Goal: Navigation & Orientation: Find specific page/section

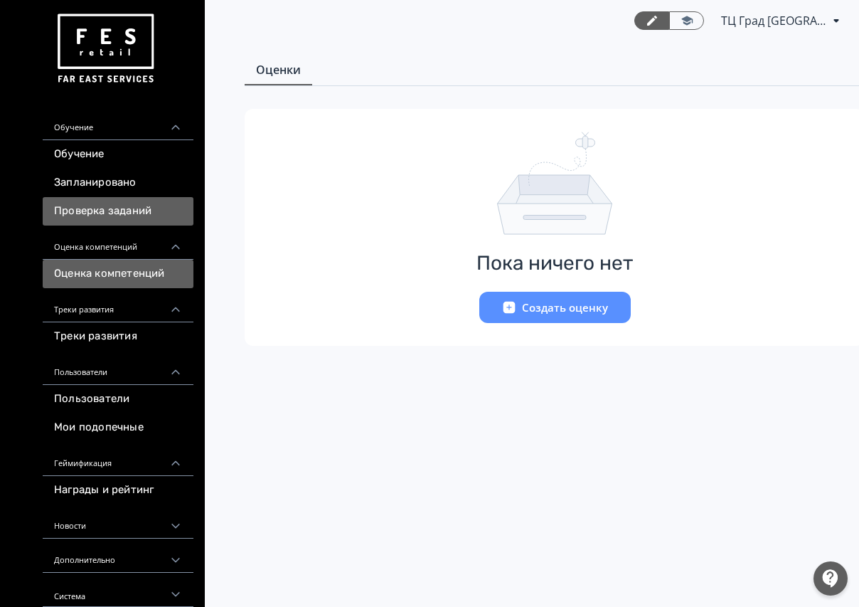
click at [122, 211] on link "Проверка заданий" at bounding box center [118, 211] width 151 height 28
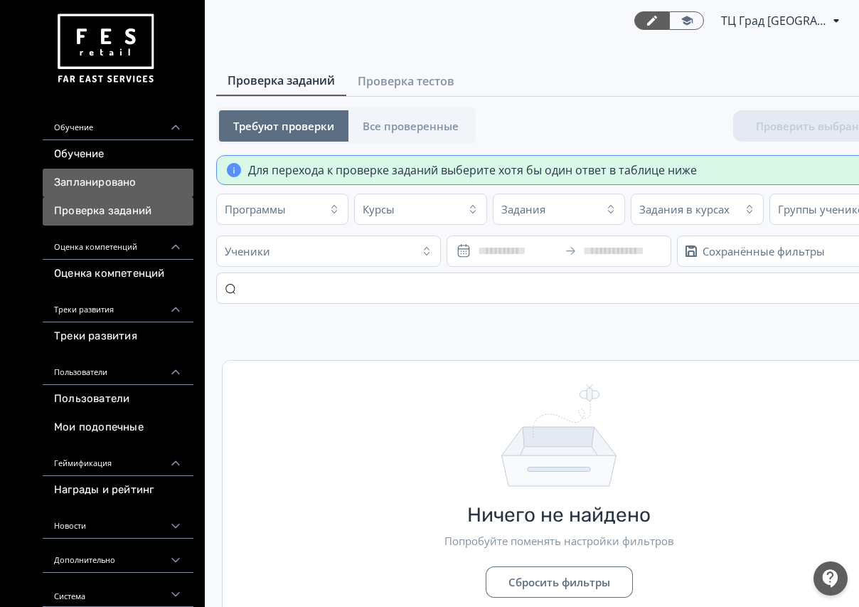
click at [123, 182] on link "Запланировано" at bounding box center [118, 183] width 151 height 28
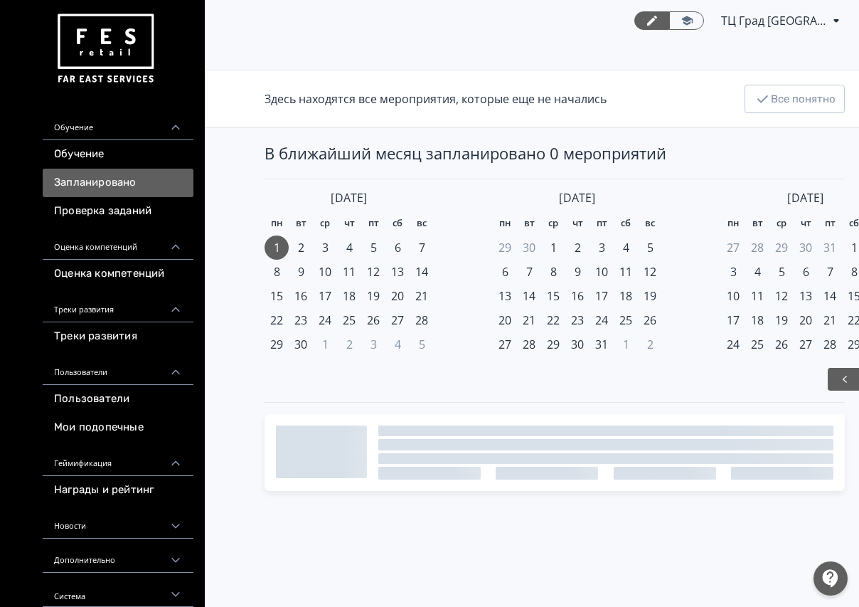
click at [112, 154] on link "Обучение" at bounding box center [118, 154] width 151 height 28
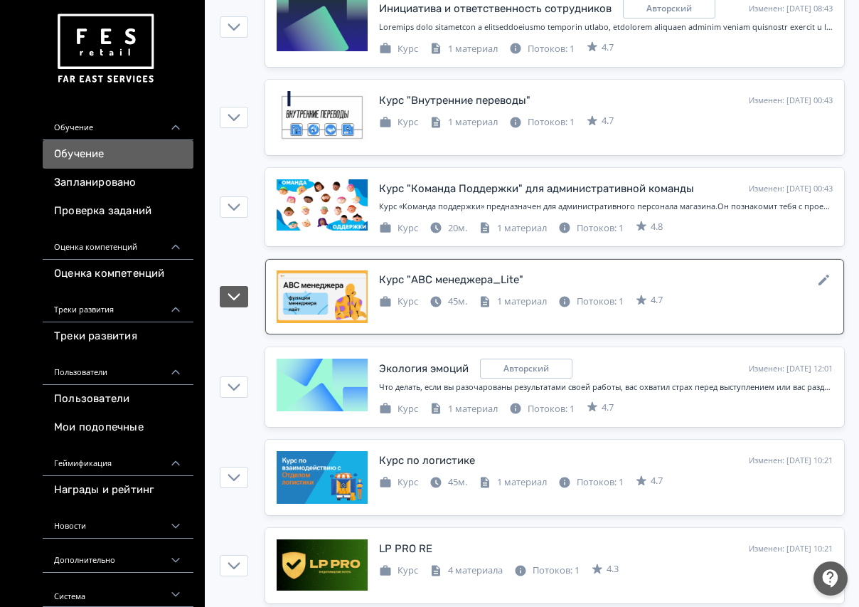
scroll to position [569, 0]
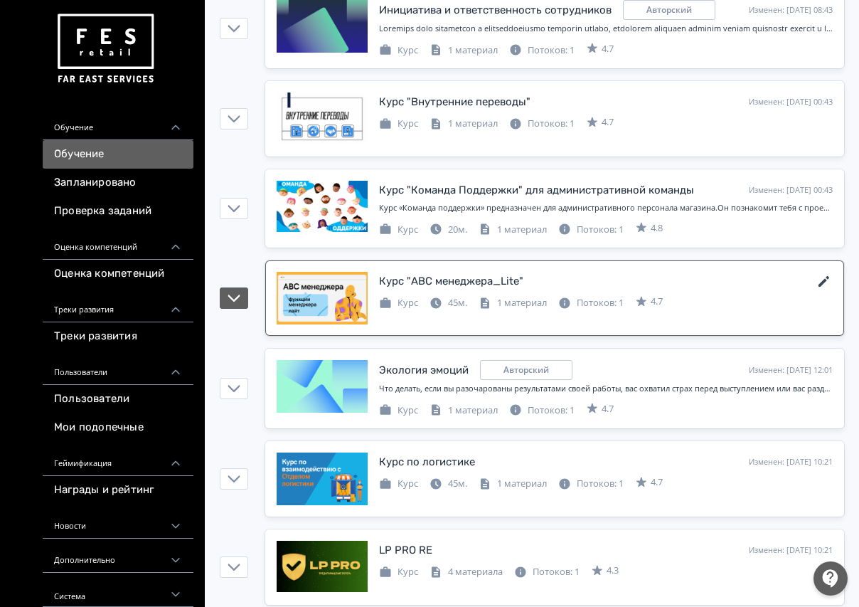
click at [825, 282] on icon at bounding box center [824, 281] width 11 height 11
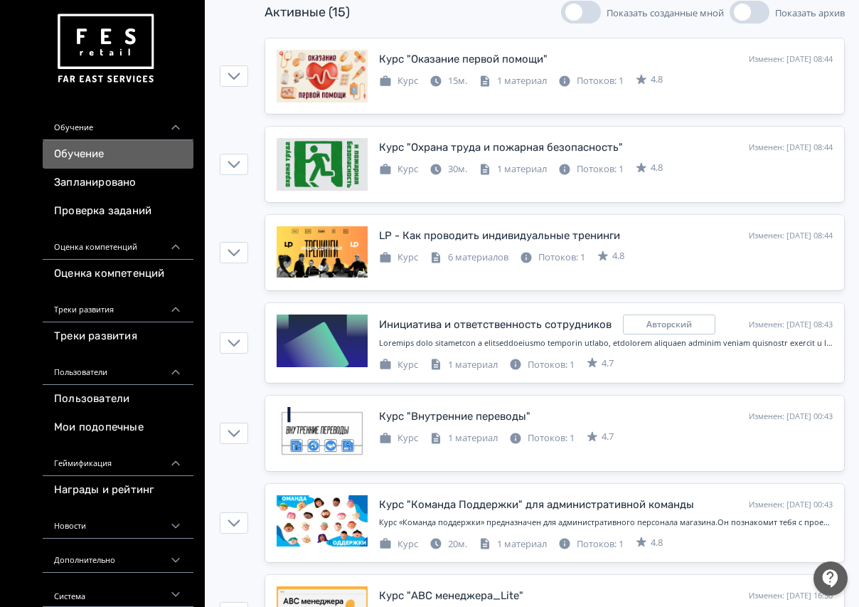
scroll to position [432, 0]
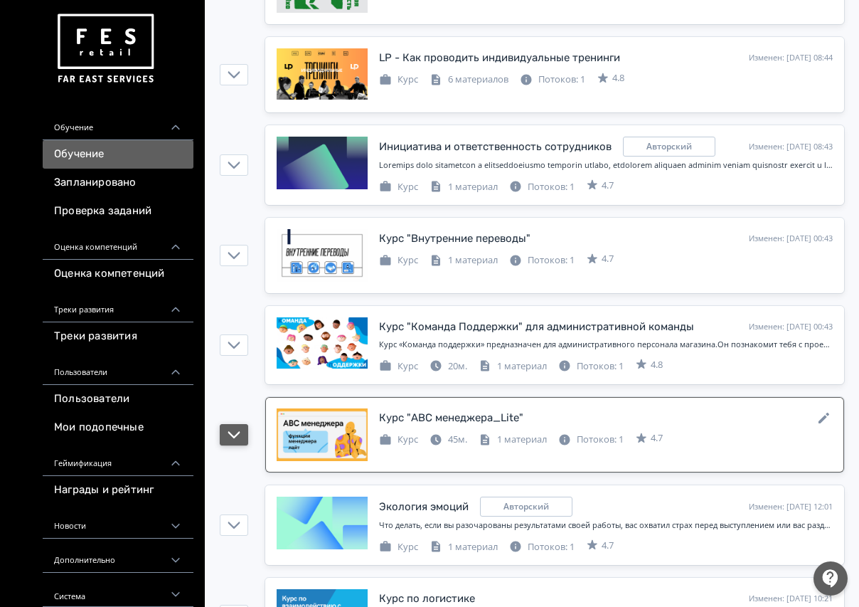
click at [238, 444] on button "button" at bounding box center [234, 434] width 28 height 21
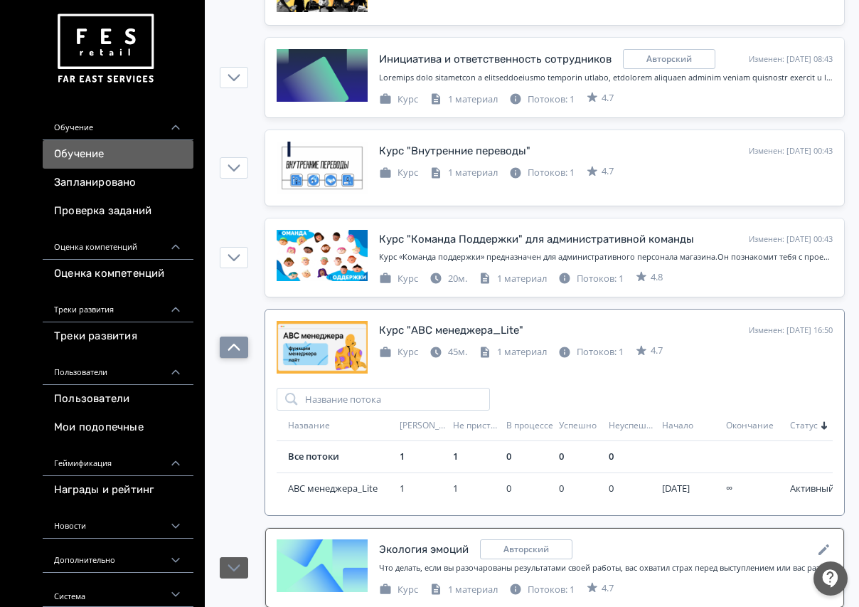
scroll to position [646, 0]
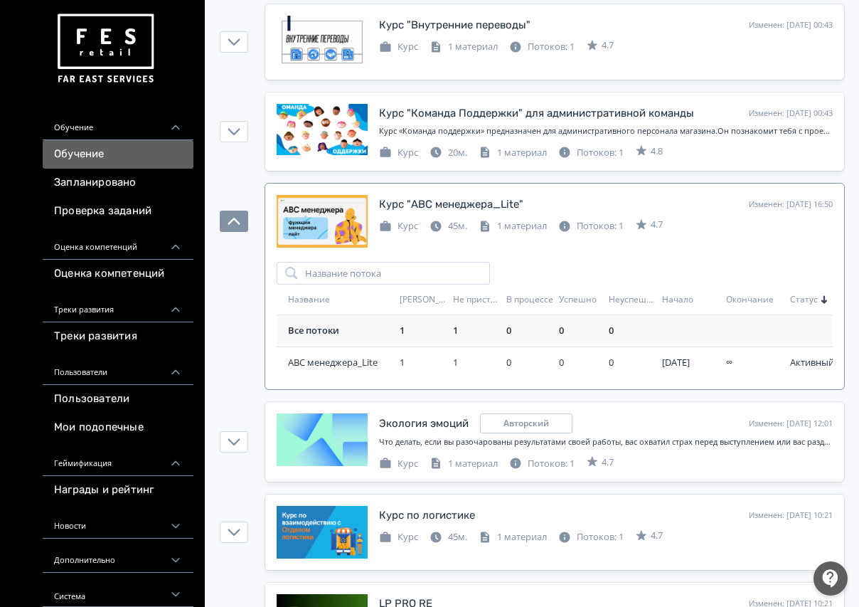
click at [400, 327] on div "1" at bounding box center [424, 331] width 48 height 14
click at [325, 334] on link "Все потоки" at bounding box center [313, 330] width 51 height 13
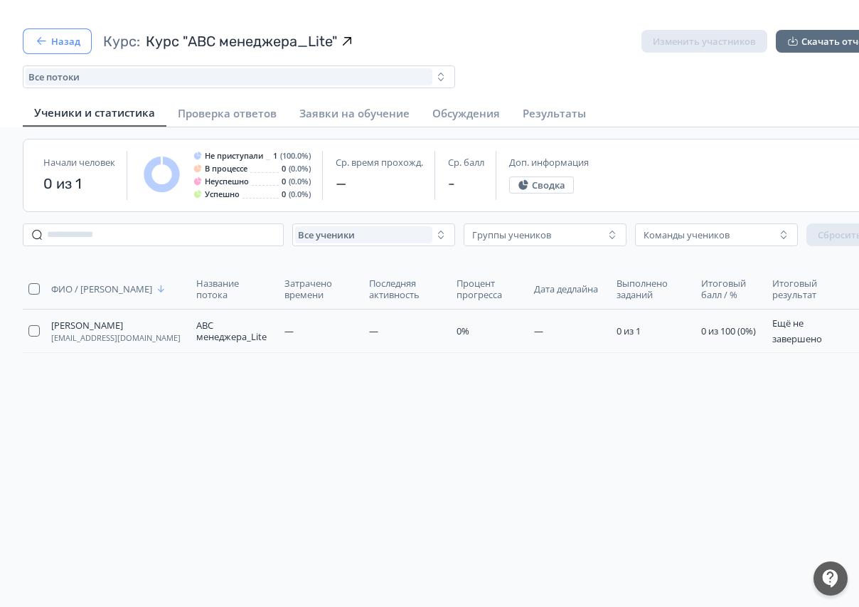
click at [41, 46] on icon "button" at bounding box center [41, 41] width 14 height 14
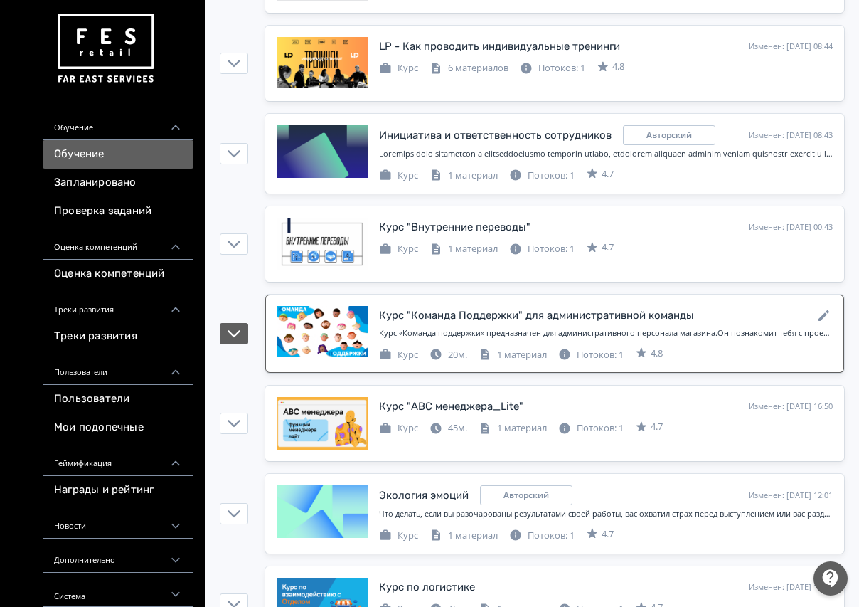
scroll to position [569, 0]
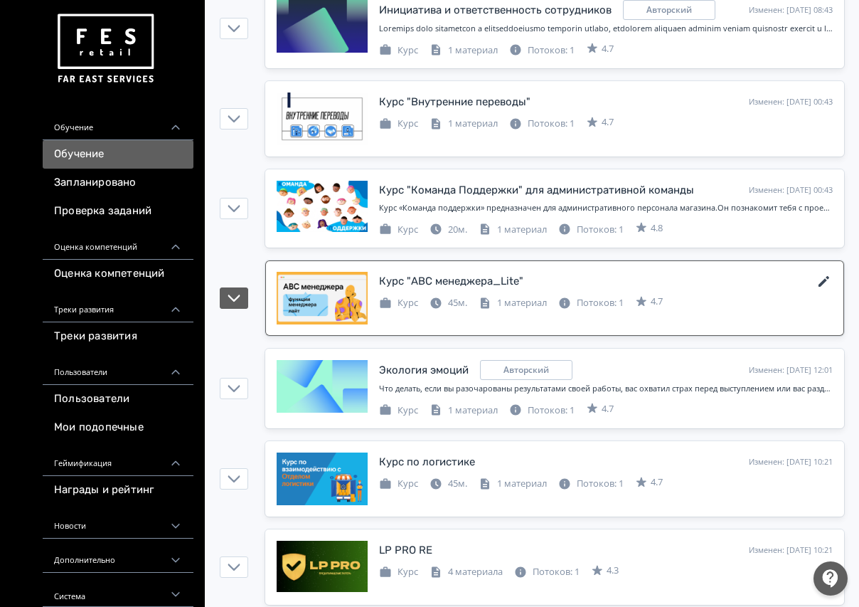
click at [821, 284] on icon at bounding box center [824, 281] width 11 height 11
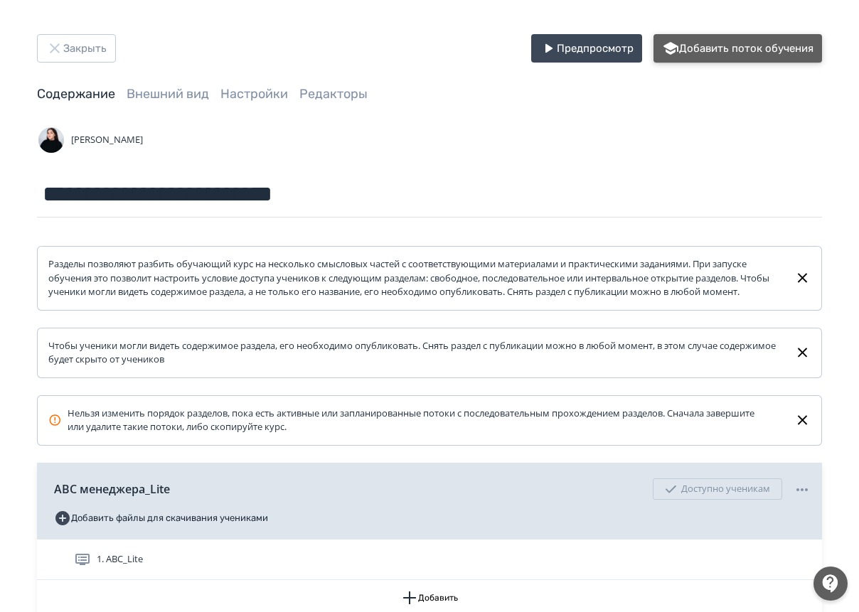
click at [727, 47] on button "Добавить поток обучения" at bounding box center [738, 48] width 169 height 28
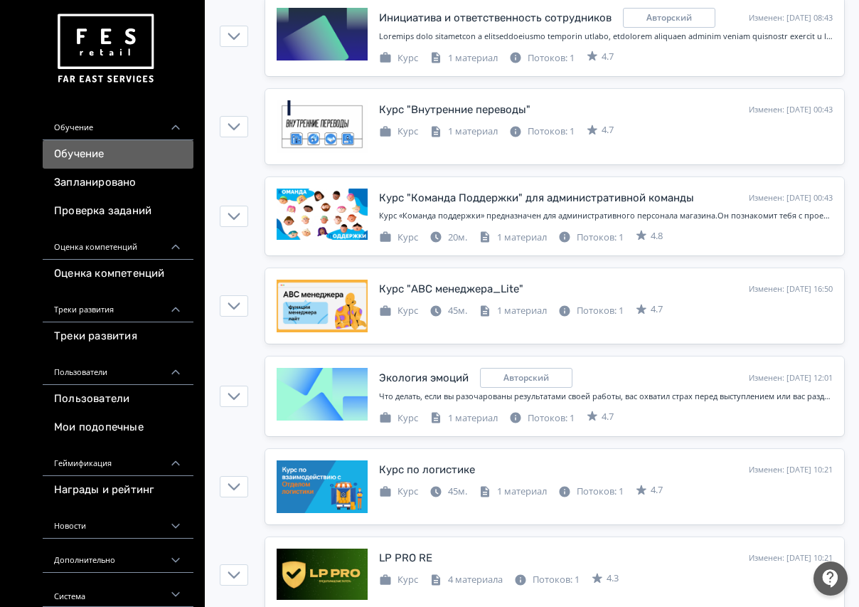
scroll to position [569, 0]
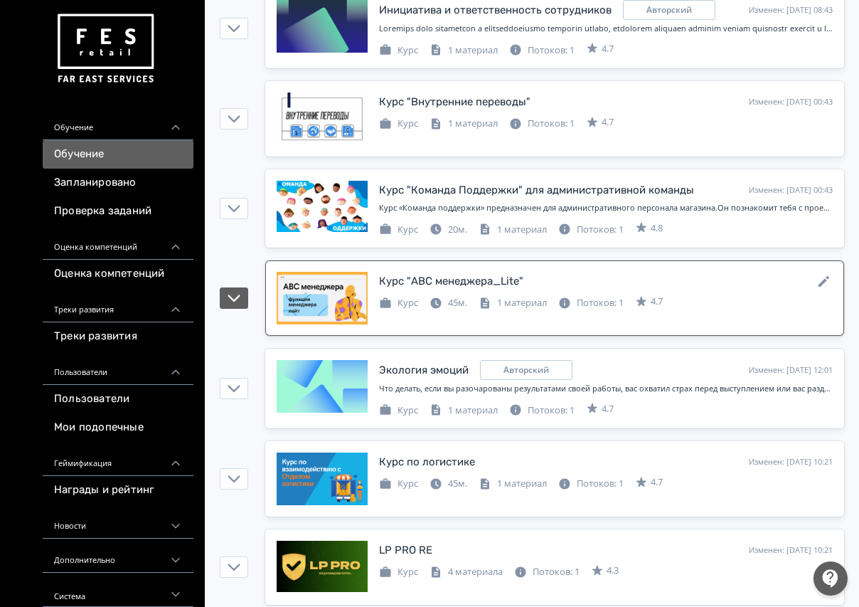
click at [752, 292] on div "Курс "ABC менеджера_Lite" Изменен: [DATE] 16:50 Курс 45м. 1 материал Потоков: 1…" at bounding box center [606, 291] width 454 height 38
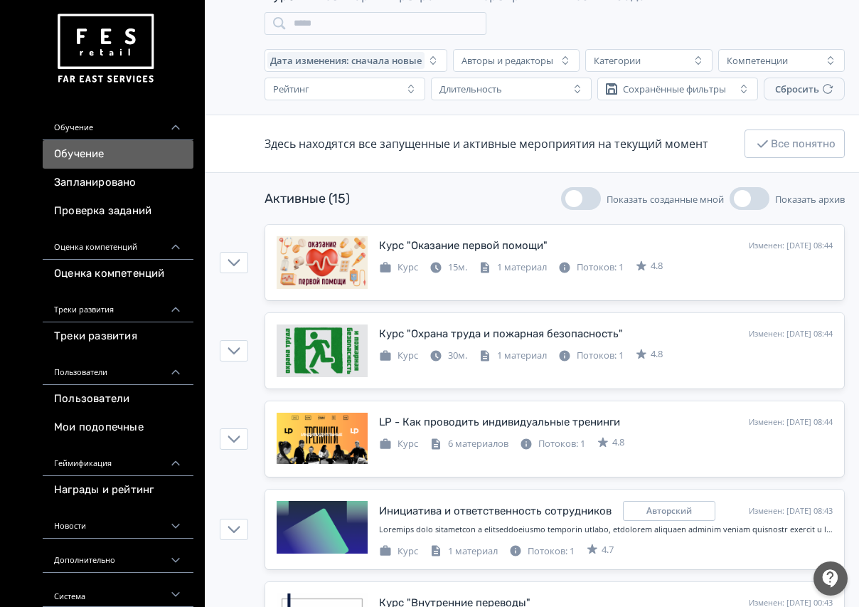
scroll to position [0, 0]
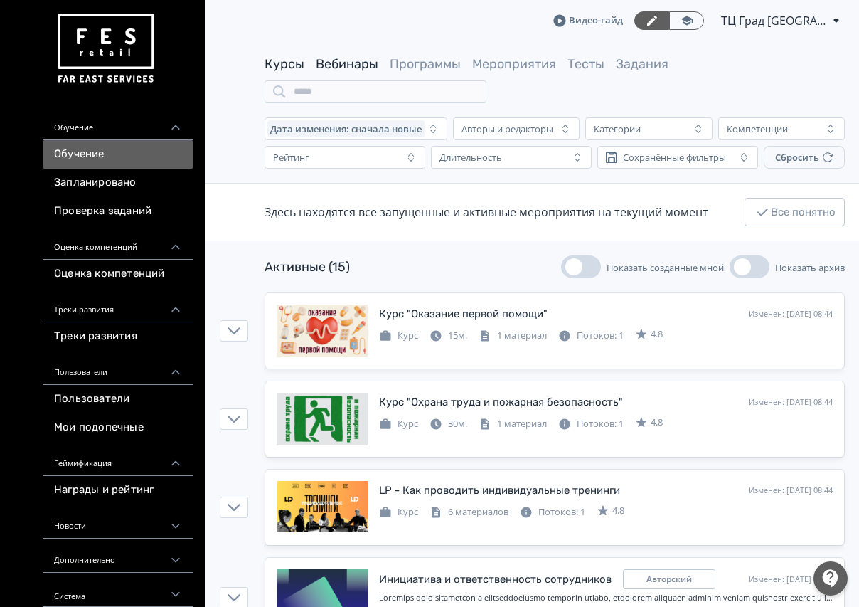
click at [363, 61] on link "Вебинары" at bounding box center [347, 64] width 63 height 16
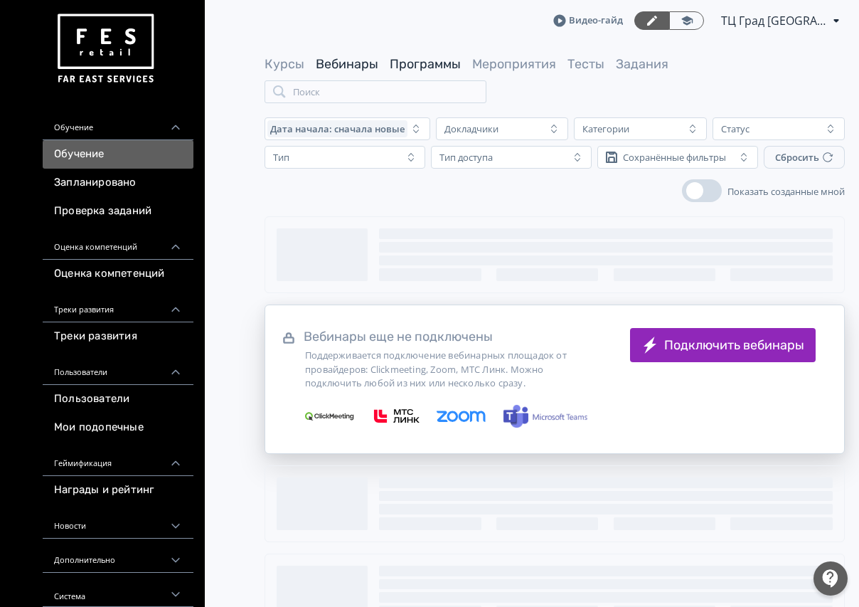
click at [410, 60] on link "Программы" at bounding box center [425, 64] width 71 height 16
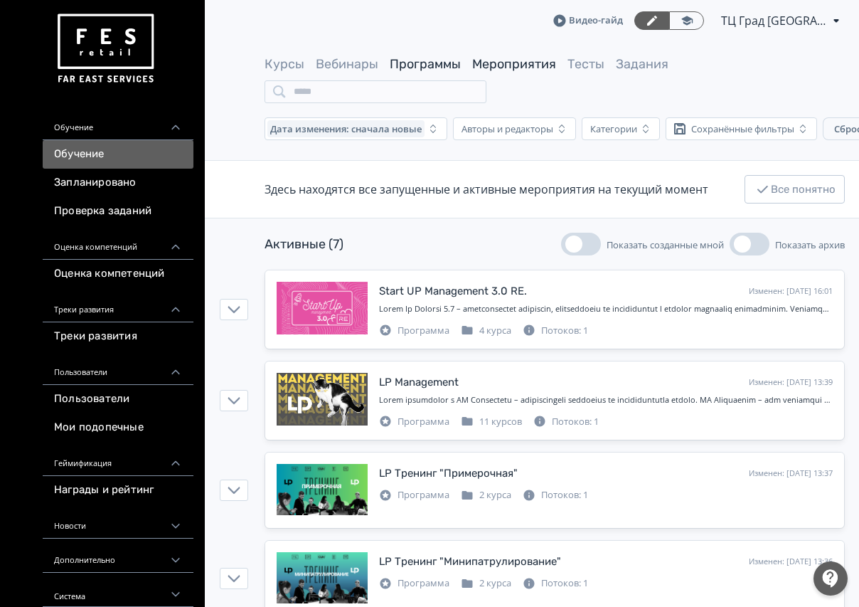
click at [523, 60] on link "Мероприятия" at bounding box center [514, 64] width 84 height 16
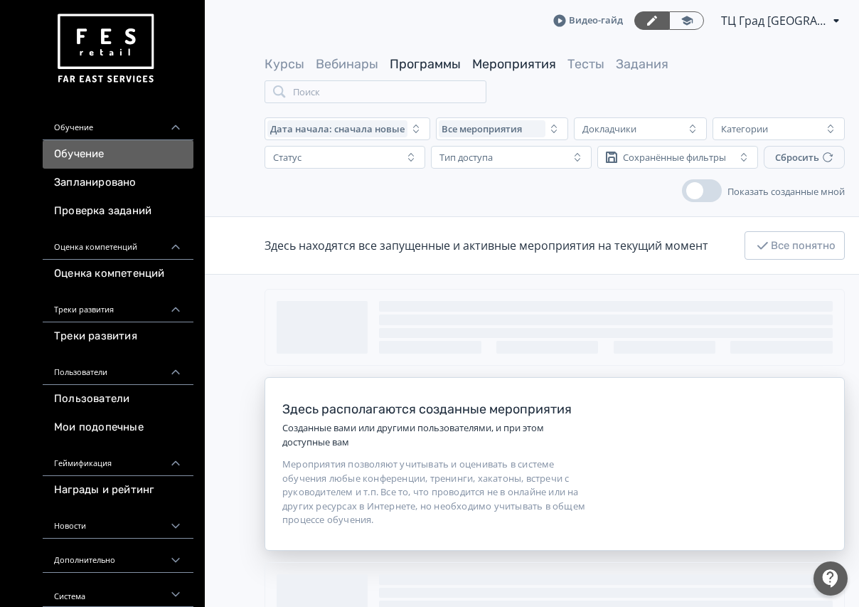
click at [442, 65] on link "Программы" at bounding box center [425, 64] width 71 height 16
